Goal: Task Accomplishment & Management: Manage account settings

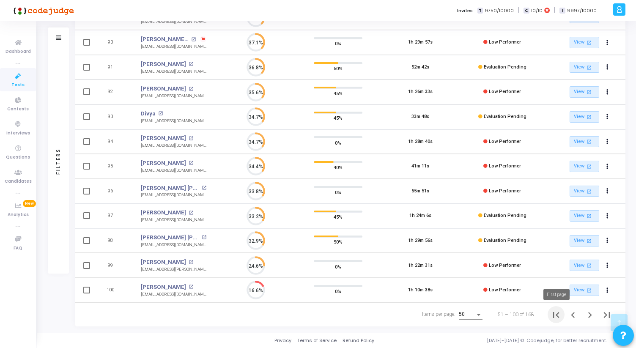
click at [558, 318] on icon "First page" at bounding box center [556, 315] width 12 height 12
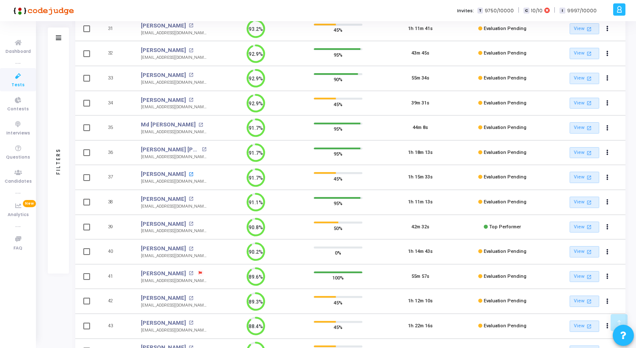
click at [189, 173] on mat-icon "open_in_new" at bounding box center [191, 174] width 5 height 5
click at [283, 175] on td "91.7%" at bounding box center [256, 177] width 82 height 25
click at [23, 82] on span "Tests" at bounding box center [17, 85] width 13 height 7
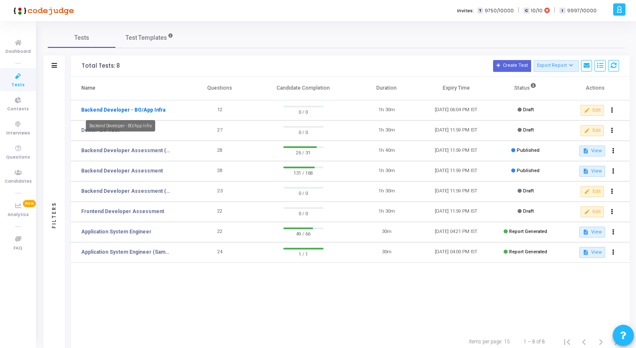
click at [143, 111] on link "Backend Developer - BO/App Infra" at bounding box center [123, 110] width 84 height 8
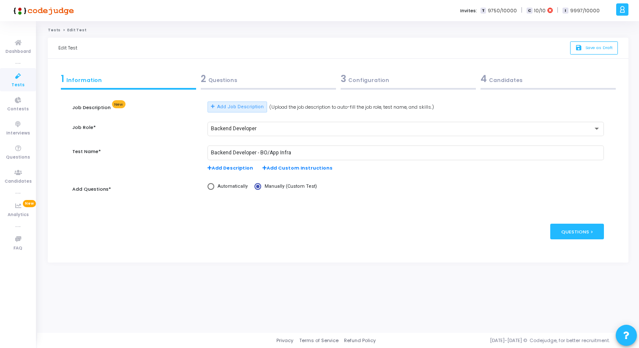
click at [242, 77] on div "2 Questions" at bounding box center [268, 79] width 135 height 14
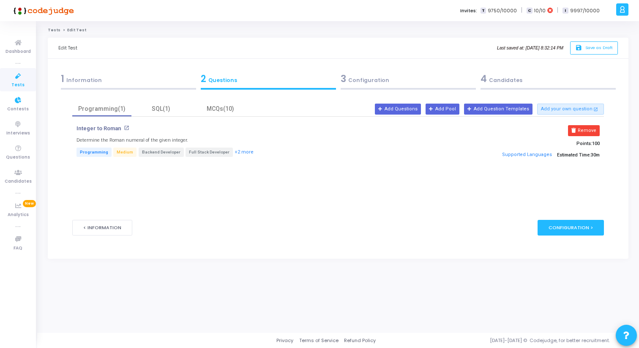
click at [12, 77] on icon at bounding box center [18, 76] width 18 height 11
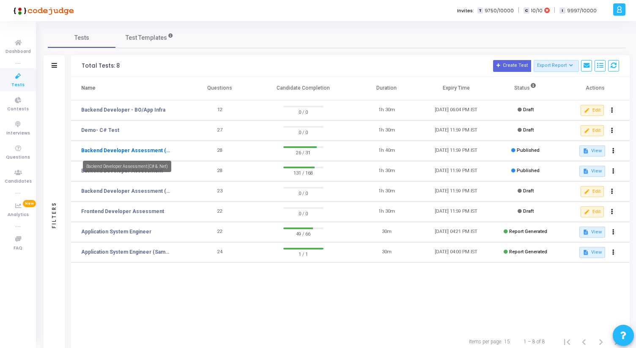
click at [128, 153] on link "Backend Developer Assessment (C# & .Net)" at bounding box center [126, 151] width 91 height 8
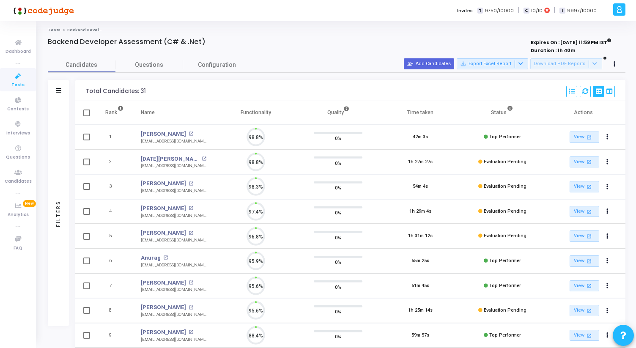
scroll to position [18, 22]
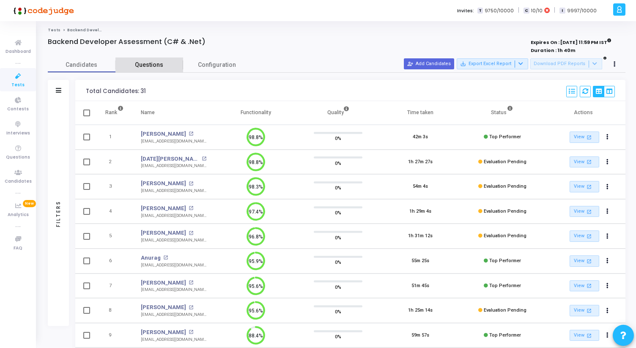
click at [149, 65] on span "Questions" at bounding box center [149, 64] width 68 height 9
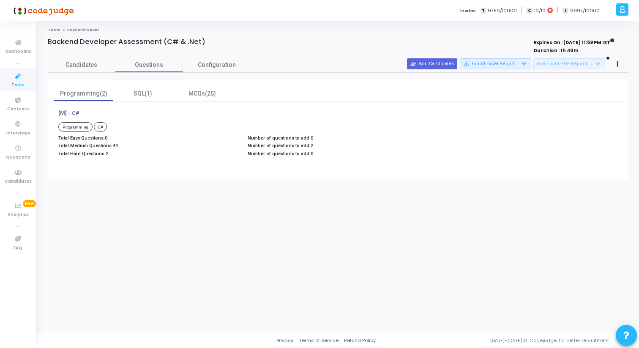
click at [16, 86] on span "Tests" at bounding box center [17, 85] width 13 height 7
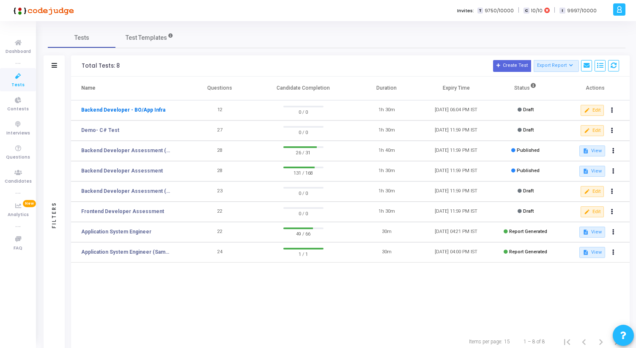
click at [133, 111] on link "Backend Developer - BO/App Infra" at bounding box center [123, 110] width 84 height 8
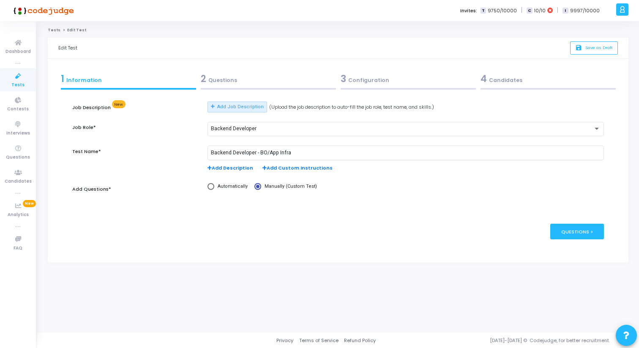
click at [267, 74] on div "2 Questions" at bounding box center [268, 79] width 135 height 14
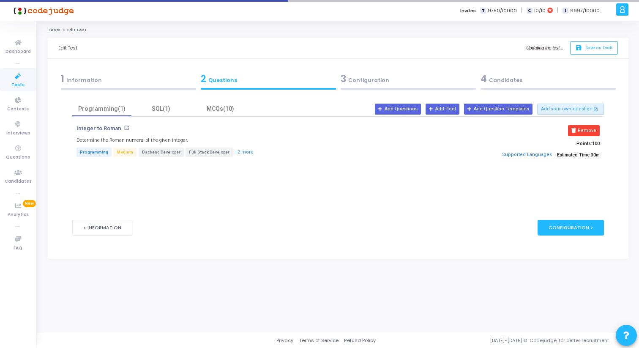
click at [163, 118] on div "Integer to Roman open_in_new Determine the Roman numeral of the given integer. …" at bounding box center [338, 147] width 532 height 61
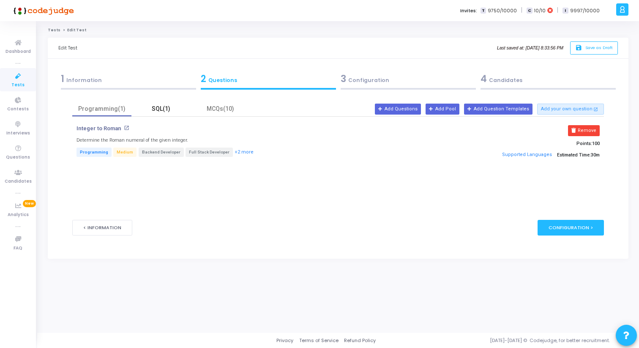
click at [163, 113] on div "SQL(1)" at bounding box center [161, 108] width 49 height 9
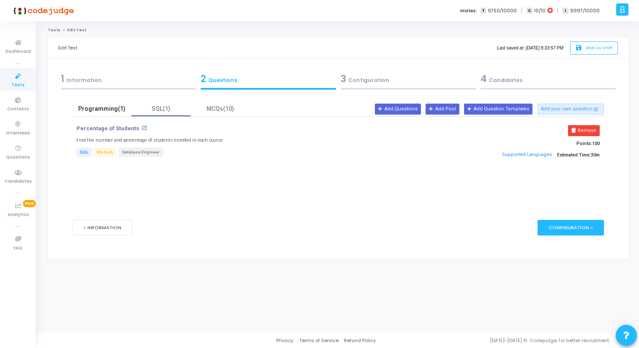
click at [109, 111] on div "Programming(1)" at bounding box center [101, 108] width 49 height 9
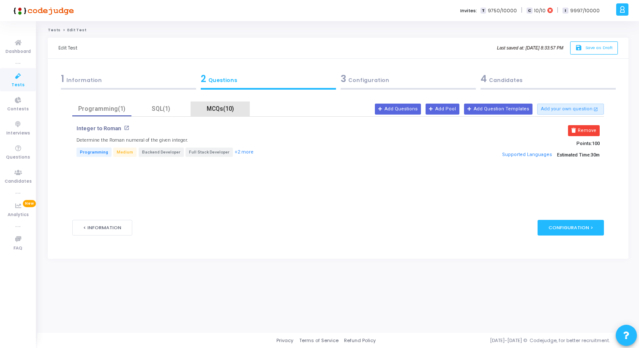
click at [228, 107] on div "MCQs(10)" at bounding box center [220, 108] width 49 height 9
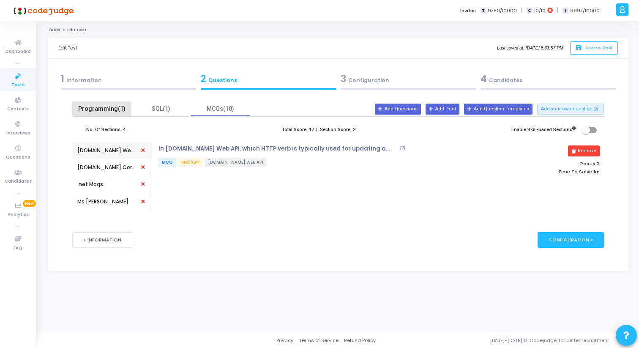
click at [117, 106] on div "Programming(1)" at bounding box center [101, 108] width 49 height 9
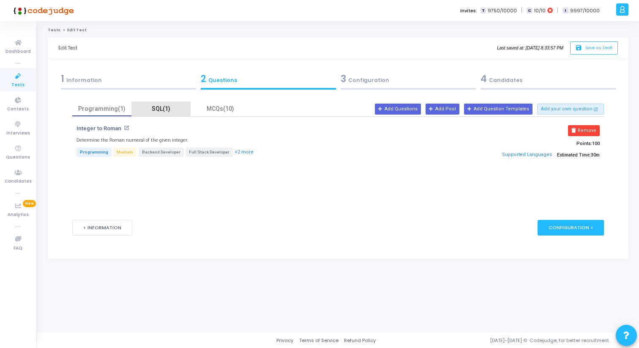
click at [157, 108] on div "SQL(1)" at bounding box center [161, 108] width 49 height 9
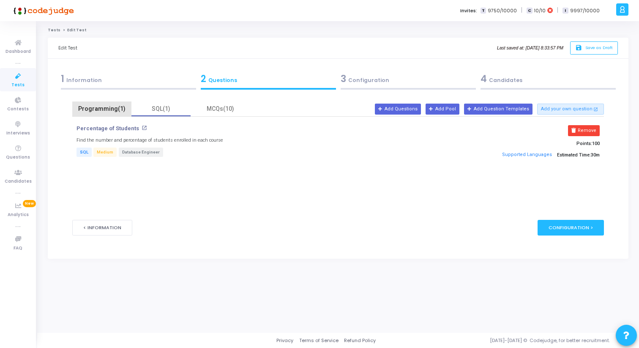
click at [108, 111] on div "Programming(1)" at bounding box center [101, 108] width 49 height 9
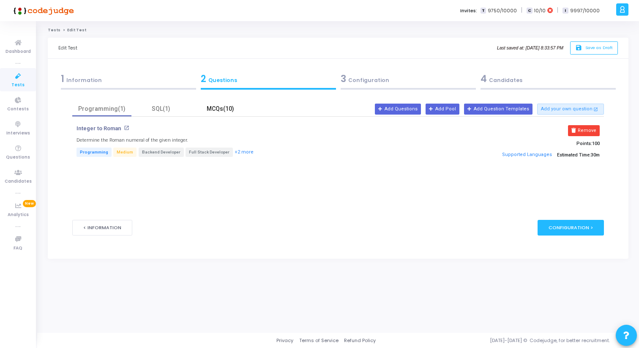
click at [206, 109] on div "MCQs(10)" at bounding box center [220, 108] width 49 height 9
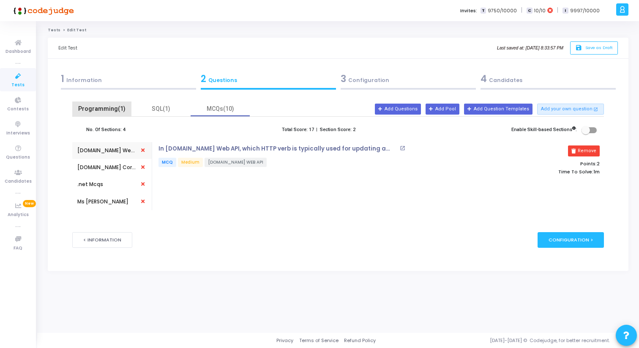
click at [85, 107] on div "Programming(1)" at bounding box center [101, 108] width 49 height 9
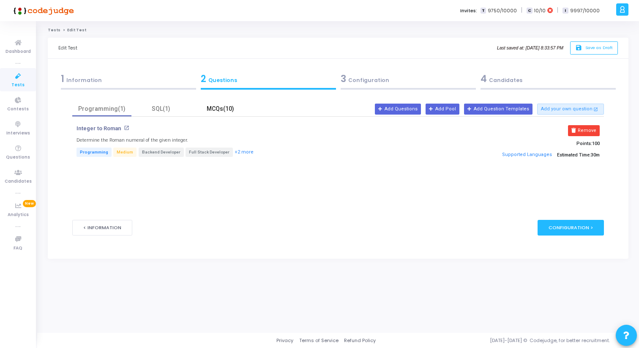
click at [215, 108] on div "MCQs(10)" at bounding box center [220, 108] width 49 height 9
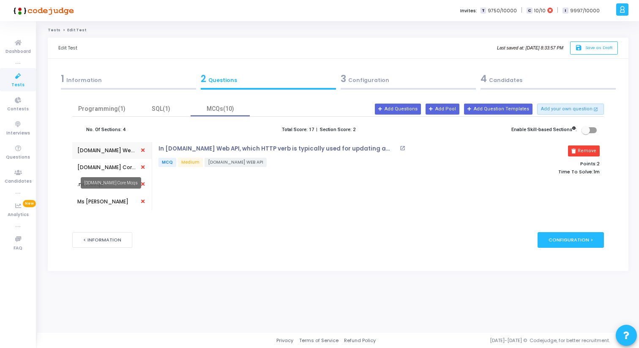
click at [106, 168] on div "Asp.net Core Mcqs" at bounding box center [106, 168] width 59 height 8
click at [106, 181] on div ".net Mcqs" at bounding box center [111, 184] width 69 height 17
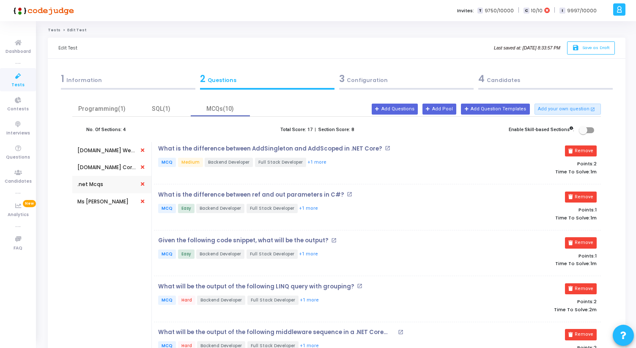
click at [19, 80] on icon at bounding box center [18, 76] width 18 height 11
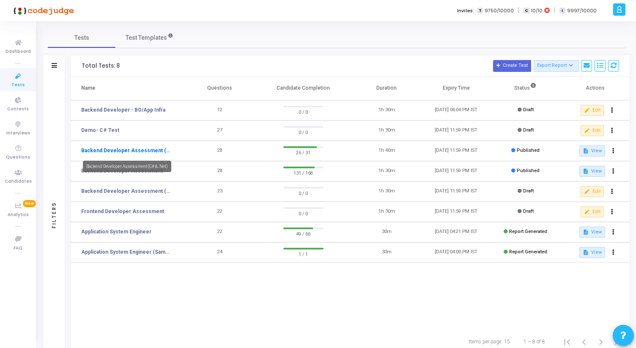
click at [129, 149] on link "Backend Developer Assessment (C# & .Net)" at bounding box center [126, 151] width 91 height 8
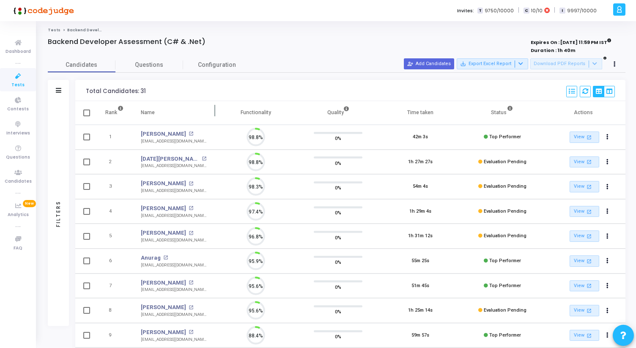
scroll to position [18, 22]
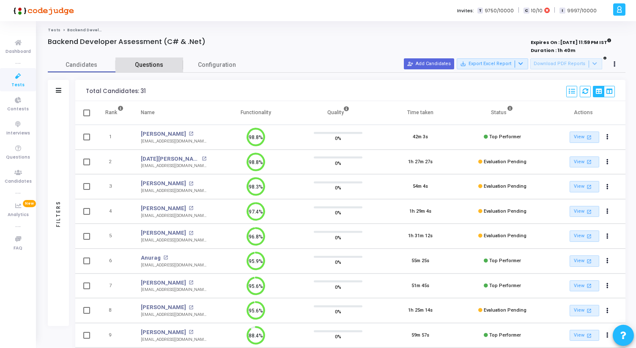
click at [149, 68] on span "Questions" at bounding box center [149, 64] width 68 height 9
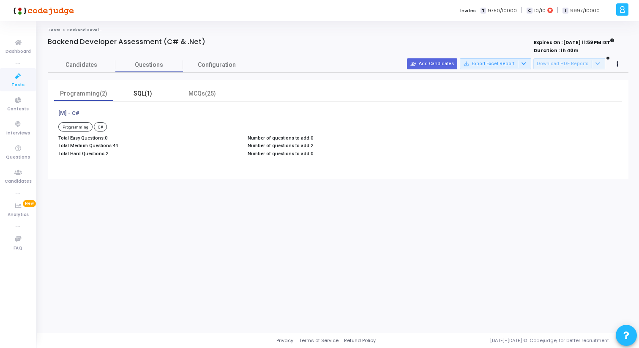
click at [149, 94] on div "SQL(1)" at bounding box center [142, 93] width 49 height 9
click at [189, 96] on div "MCQs(25)" at bounding box center [202, 93] width 49 height 9
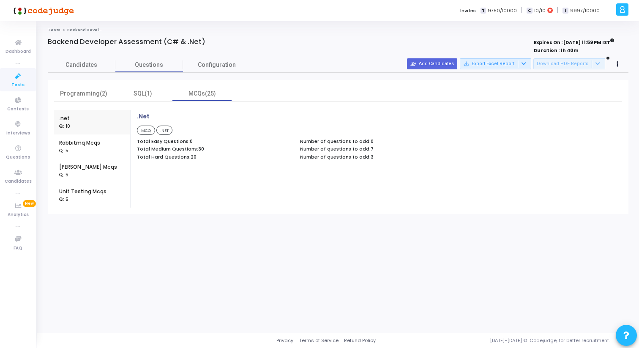
click at [15, 80] on icon at bounding box center [18, 76] width 18 height 11
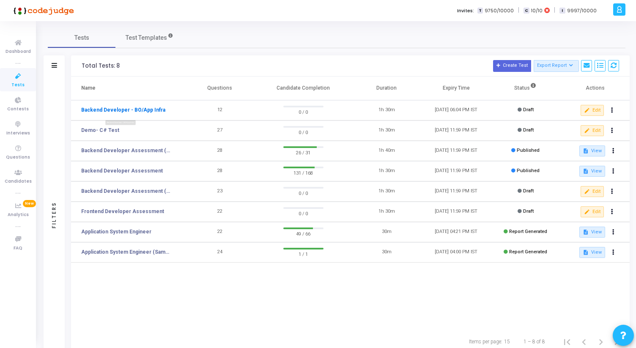
click at [133, 111] on link "Backend Developer - BO/App Infra" at bounding box center [123, 110] width 84 height 8
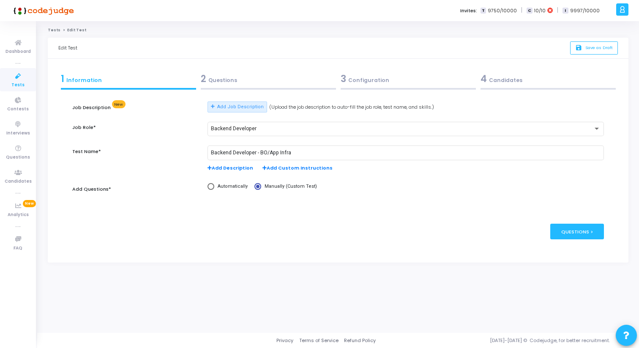
click at [236, 82] on div "2 Questions" at bounding box center [268, 79] width 135 height 14
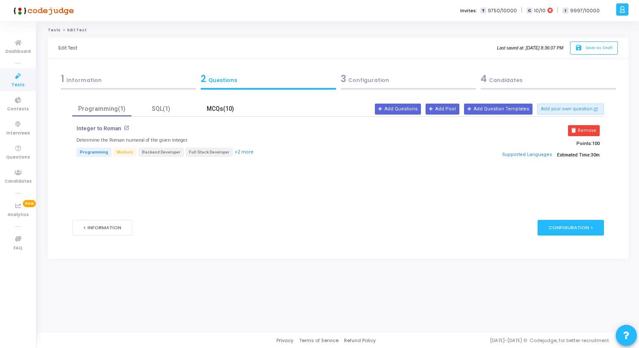
click at [212, 107] on div "MCQs(10)" at bounding box center [220, 108] width 49 height 9
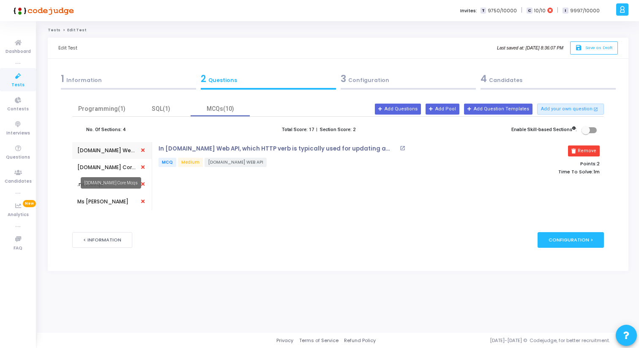
click at [104, 166] on div "Asp.net Core Mcqs" at bounding box center [106, 168] width 59 height 8
click at [104, 181] on div ".net Mcqs" at bounding box center [111, 184] width 69 height 17
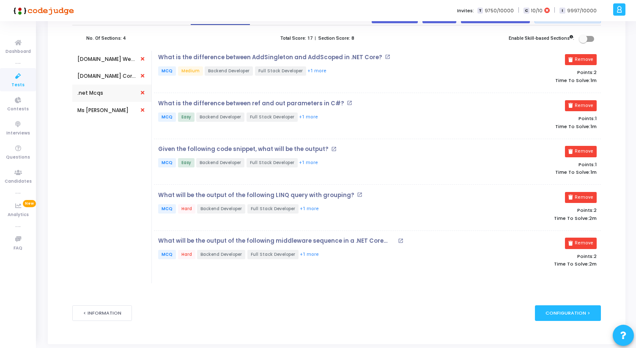
scroll to position [109, 0]
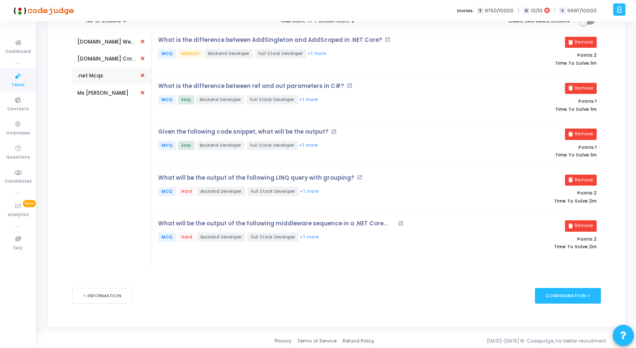
click at [110, 94] on div "Ms Sql Mcqs" at bounding box center [111, 93] width 69 height 17
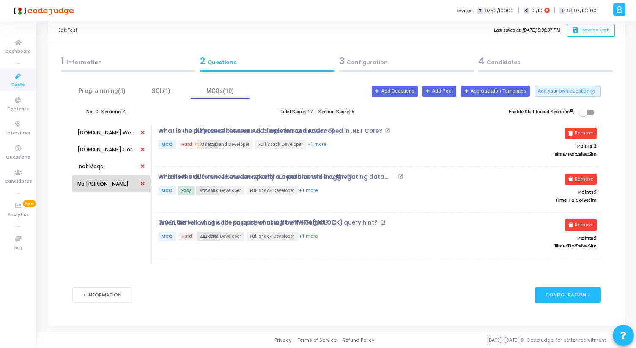
scroll to position [0, 0]
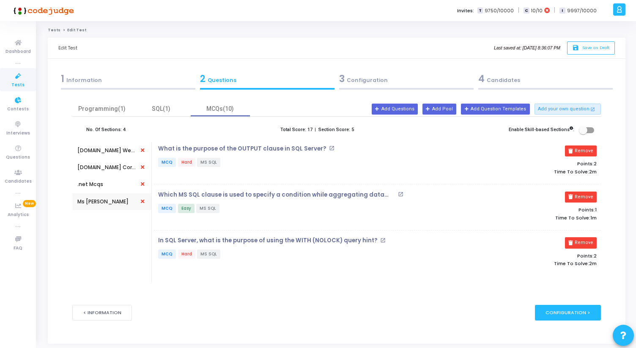
click at [16, 79] on icon at bounding box center [18, 76] width 18 height 11
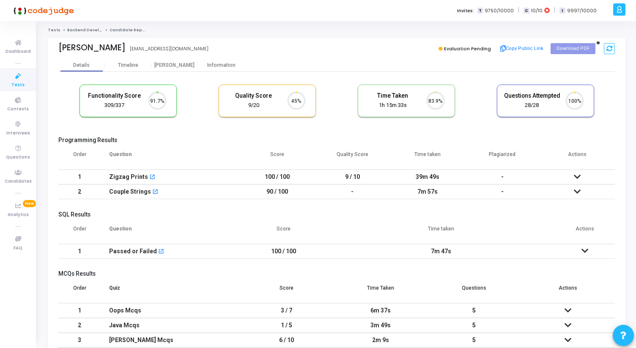
scroll to position [18, 22]
click at [181, 66] on div "[PERSON_NAME]" at bounding box center [174, 65] width 47 height 6
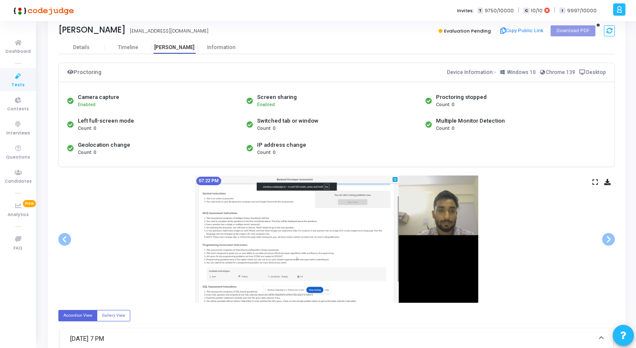
scroll to position [26, 0]
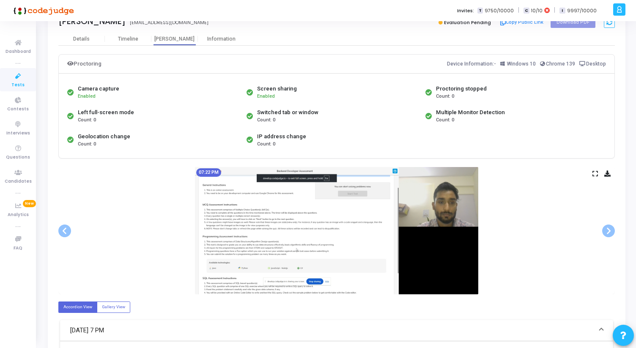
click at [597, 170] on div "07:22 PM" at bounding box center [336, 230] width 556 height 127
click at [597, 174] on icon at bounding box center [594, 173] width 5 height 5
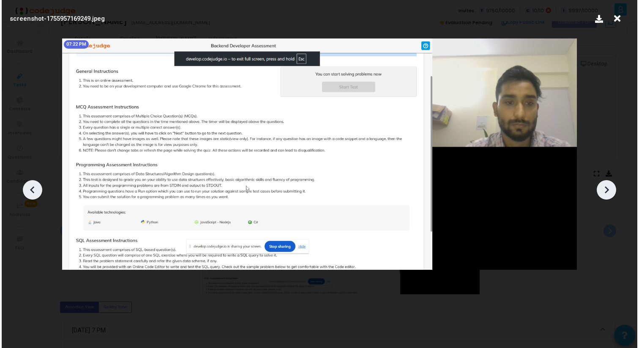
scroll to position [0, 0]
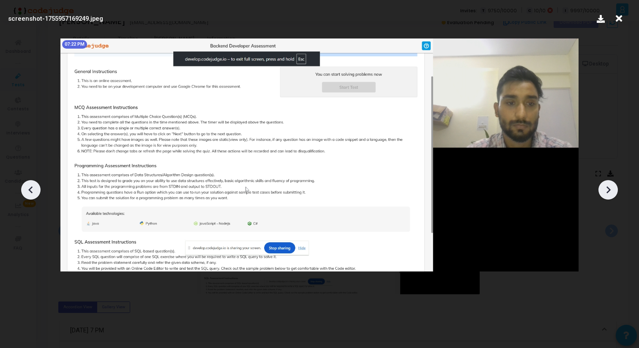
click at [614, 186] on icon at bounding box center [608, 190] width 13 height 13
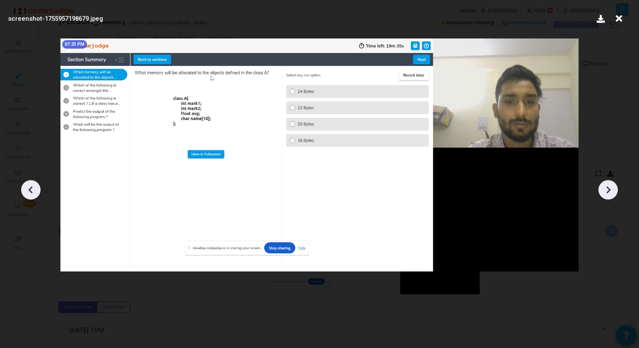
click at [614, 186] on icon at bounding box center [608, 190] width 13 height 13
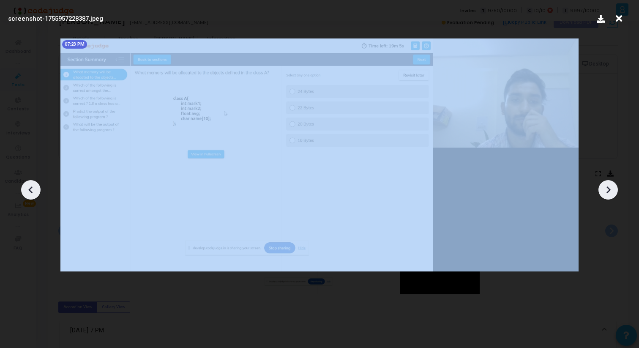
click at [614, 186] on icon at bounding box center [608, 190] width 13 height 13
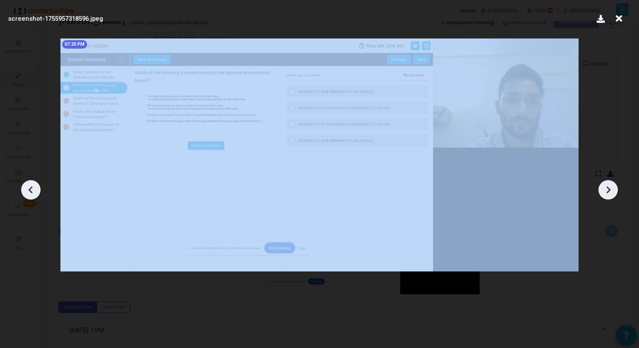
click at [614, 186] on icon at bounding box center [608, 190] width 13 height 13
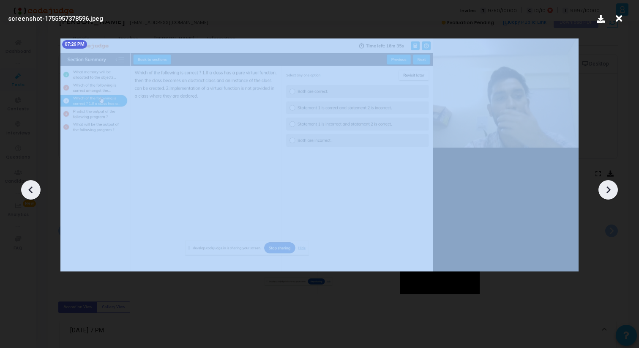
click at [614, 186] on icon at bounding box center [608, 190] width 13 height 13
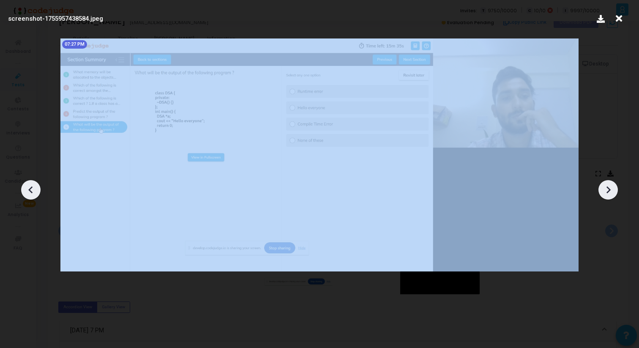
click at [614, 186] on icon at bounding box center [608, 190] width 13 height 13
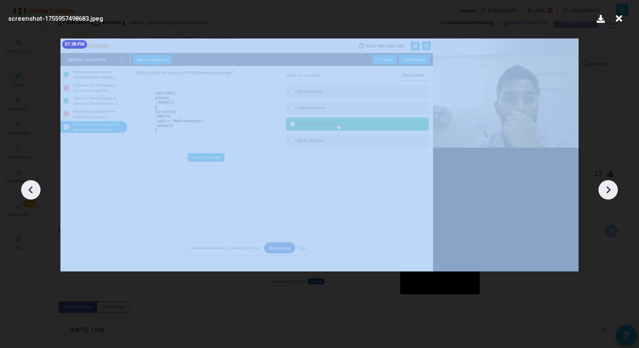
click at [614, 186] on icon at bounding box center [608, 190] width 13 height 13
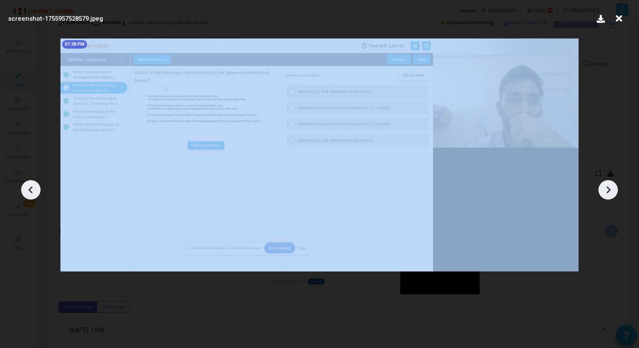
click at [614, 186] on icon at bounding box center [608, 190] width 13 height 13
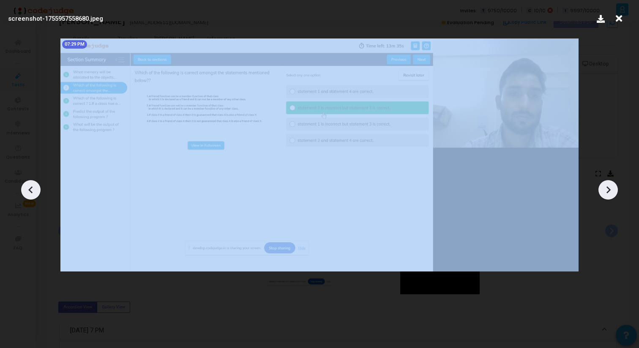
click at [614, 186] on icon at bounding box center [608, 190] width 13 height 13
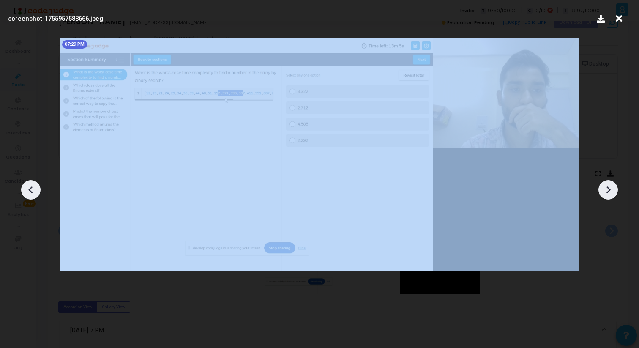
click at [614, 186] on icon at bounding box center [608, 190] width 13 height 13
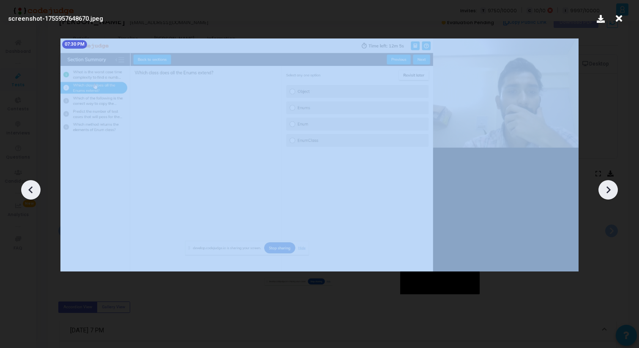
click at [614, 186] on icon at bounding box center [608, 190] width 13 height 13
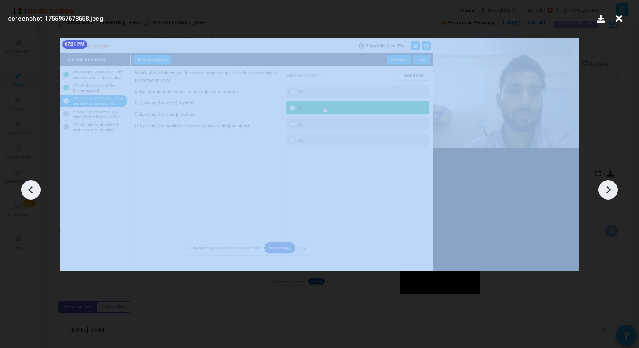
click at [614, 186] on icon at bounding box center [608, 190] width 13 height 13
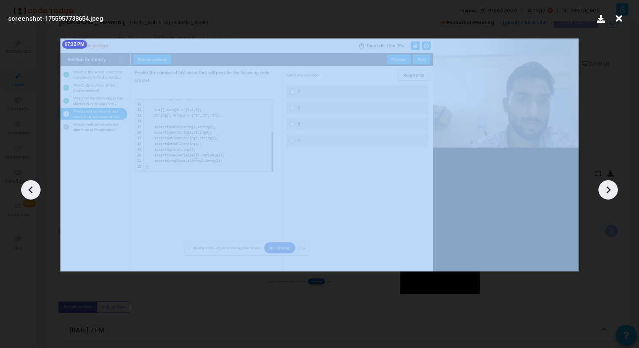
click at [614, 186] on icon at bounding box center [608, 190] width 13 height 13
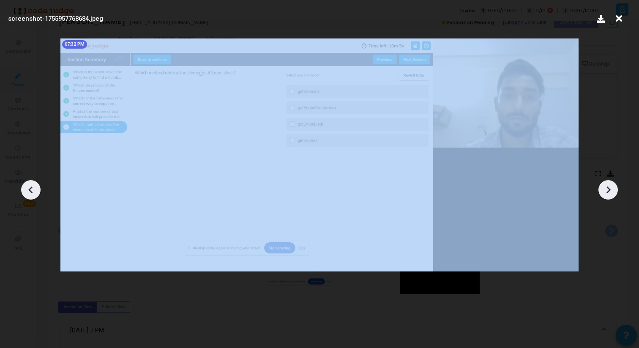
click at [614, 186] on icon at bounding box center [608, 190] width 13 height 13
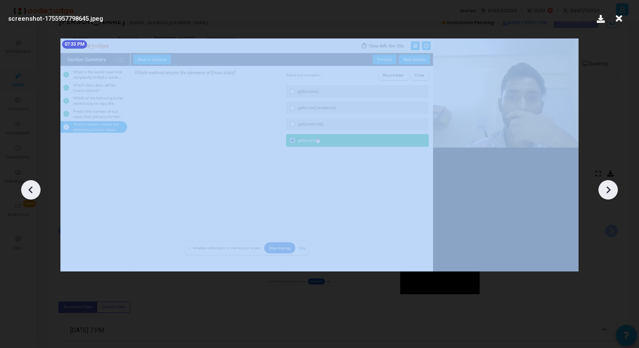
click at [614, 186] on icon at bounding box center [608, 190] width 13 height 13
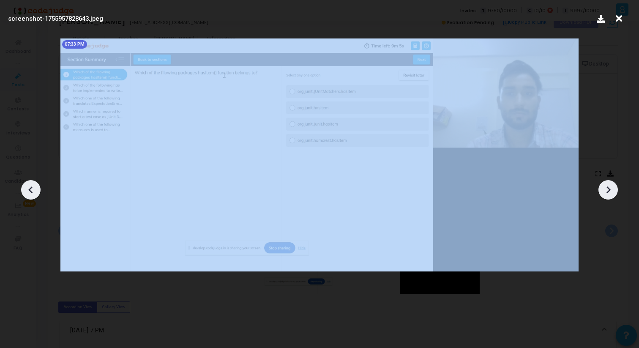
click at [614, 186] on icon at bounding box center [608, 190] width 13 height 13
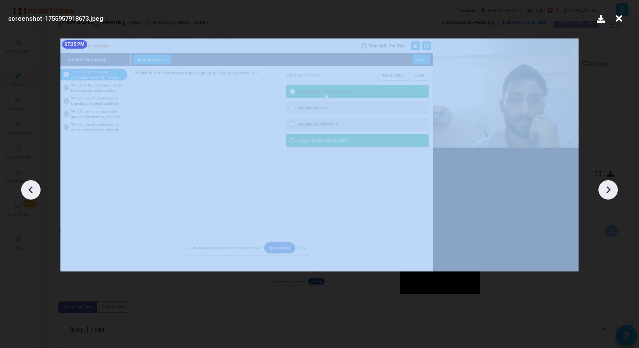
click at [614, 186] on icon at bounding box center [608, 190] width 13 height 13
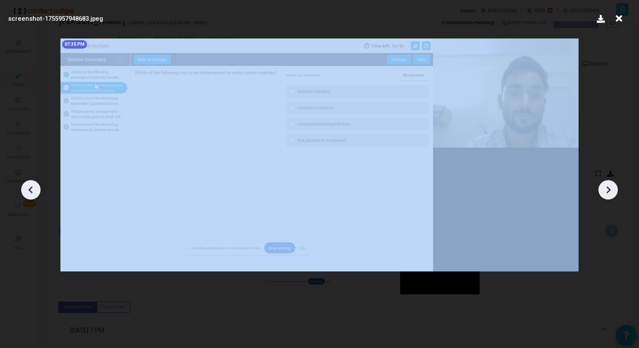
click at [614, 186] on icon at bounding box center [608, 190] width 13 height 13
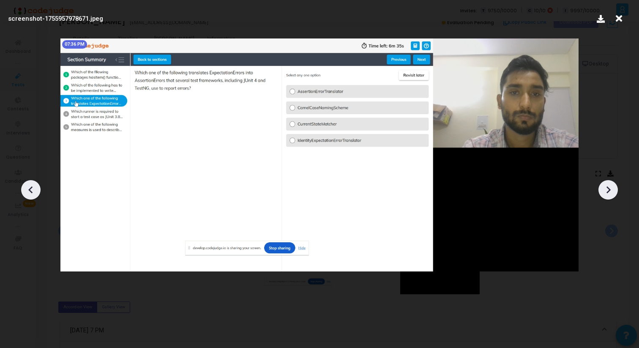
click at [619, 17] on icon at bounding box center [619, 19] width 13 height 16
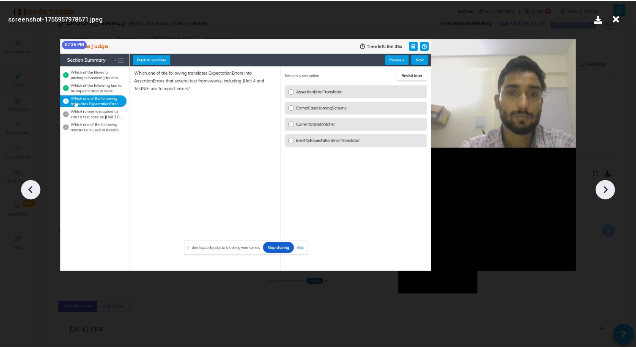
scroll to position [26, 0]
